Goal: Task Accomplishment & Management: Use online tool/utility

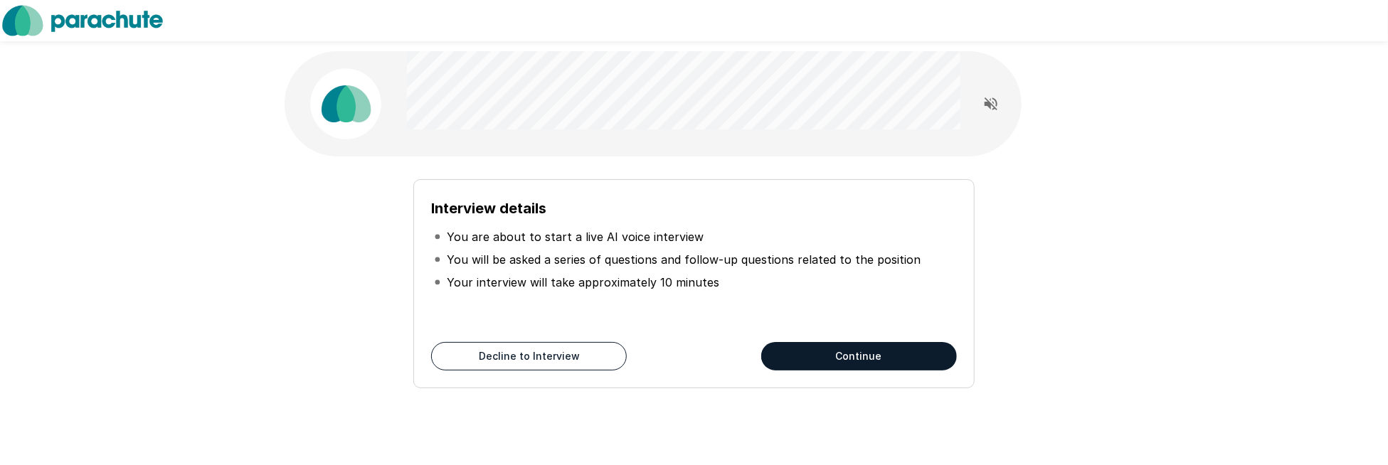
click at [983, 102] on icon "Read questions aloud" at bounding box center [991, 103] width 17 height 17
